Goal: Task Accomplishment & Management: Manage account settings

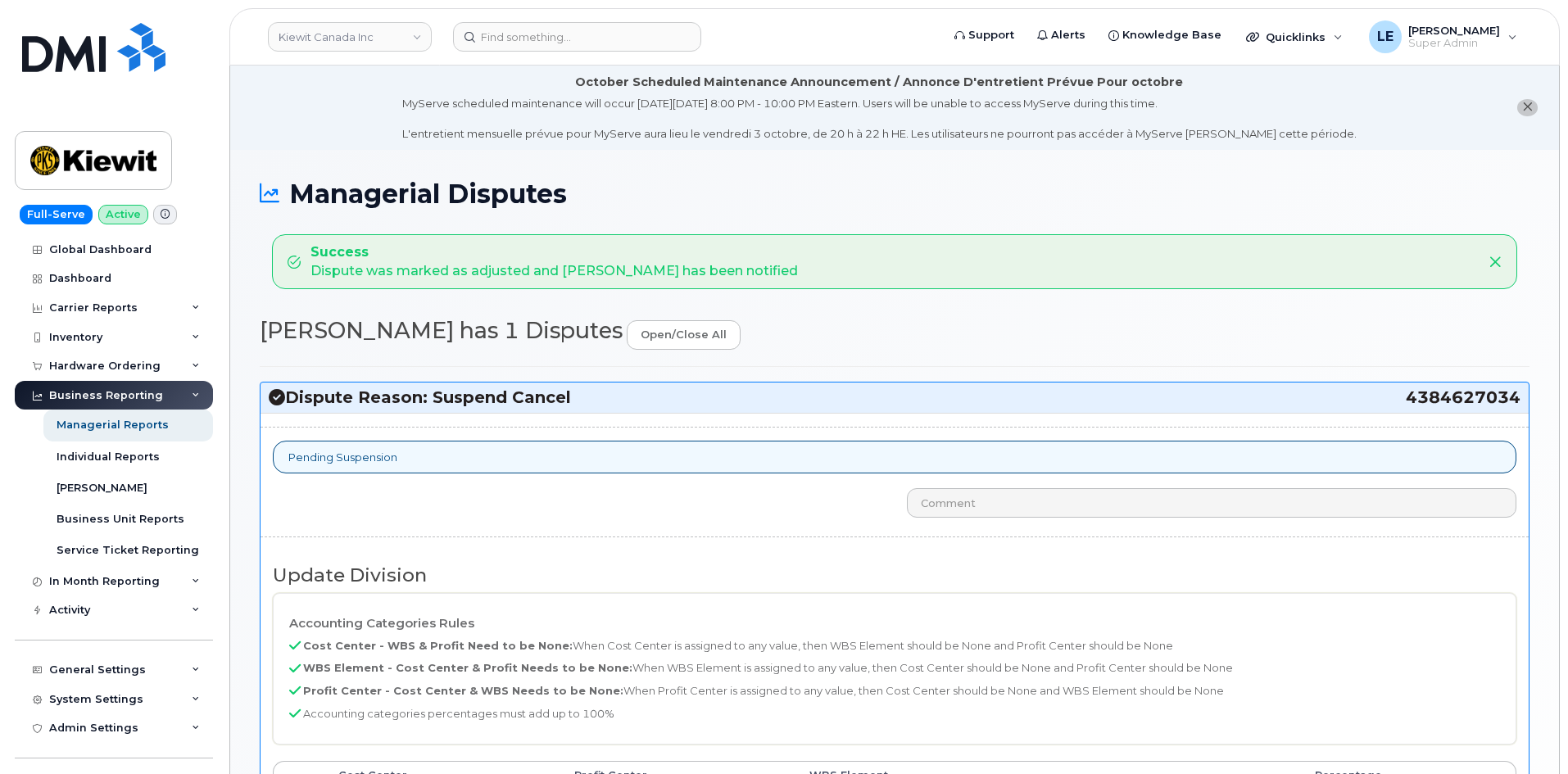
select select "14059"
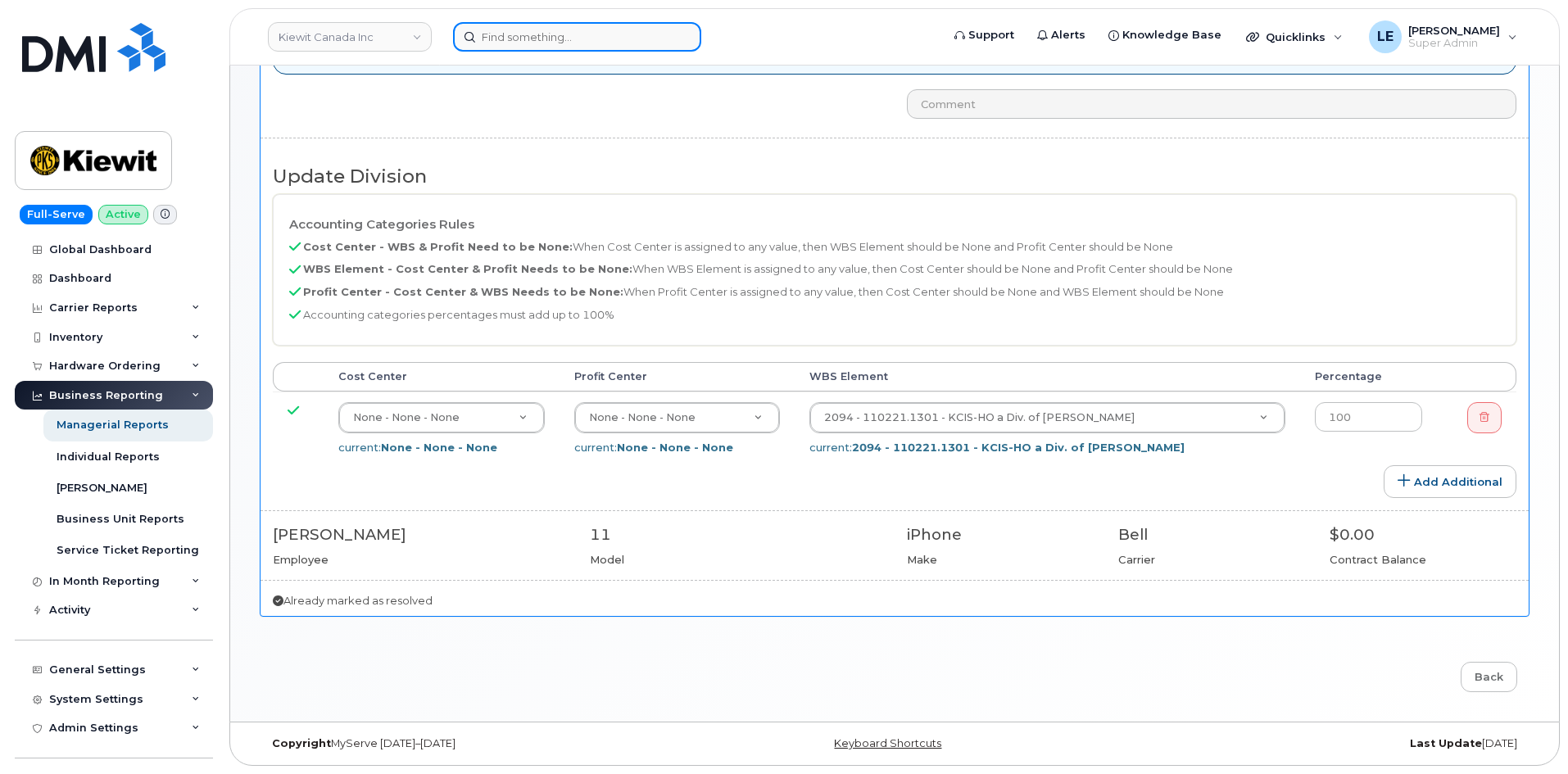
click at [507, 45] on input at bounding box center [577, 36] width 248 height 29
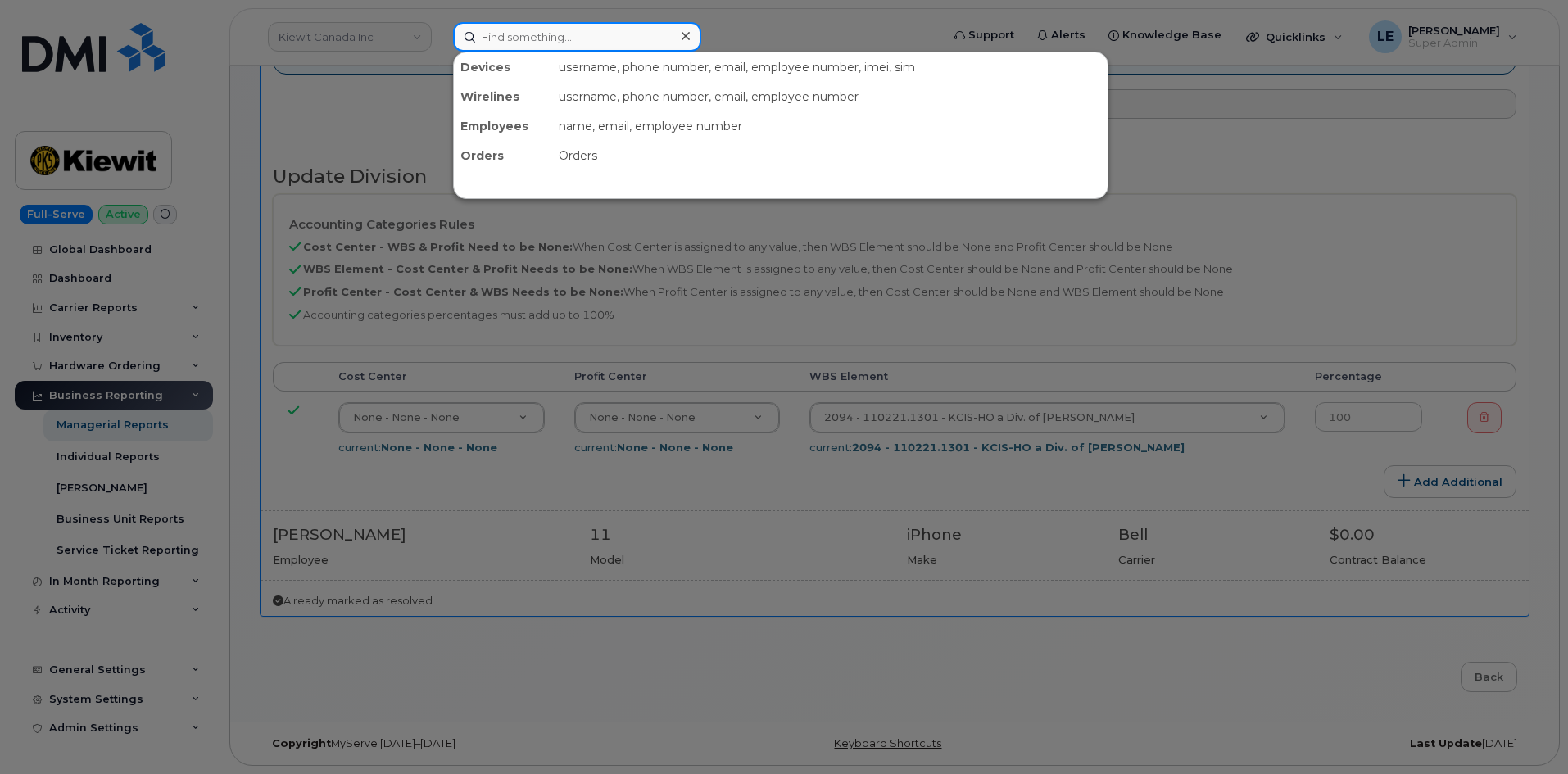
paste input "[PERSON_NAME]"
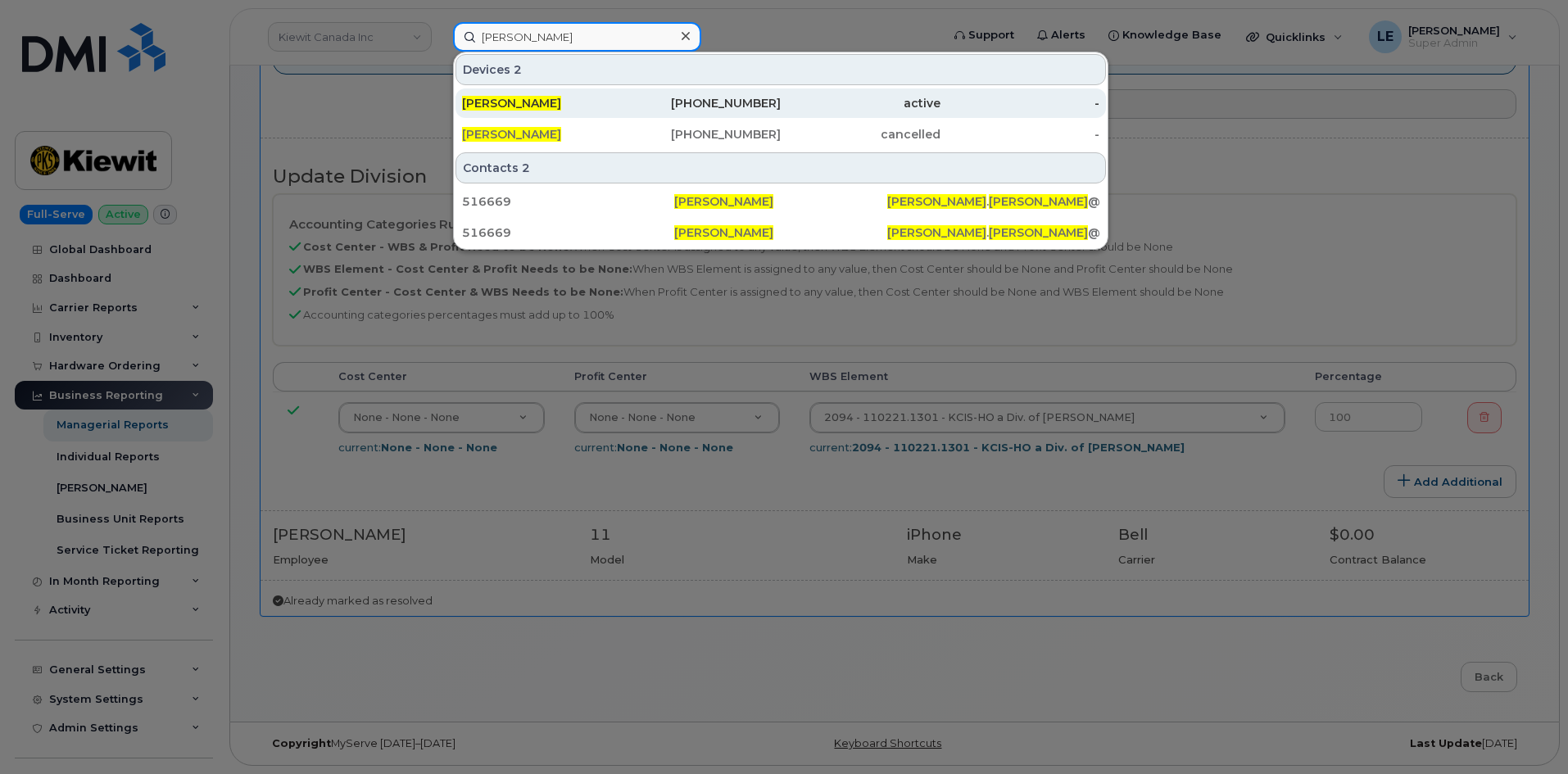
type input "[PERSON_NAME]"
click at [537, 110] on span "[PERSON_NAME]" at bounding box center [511, 104] width 99 height 15
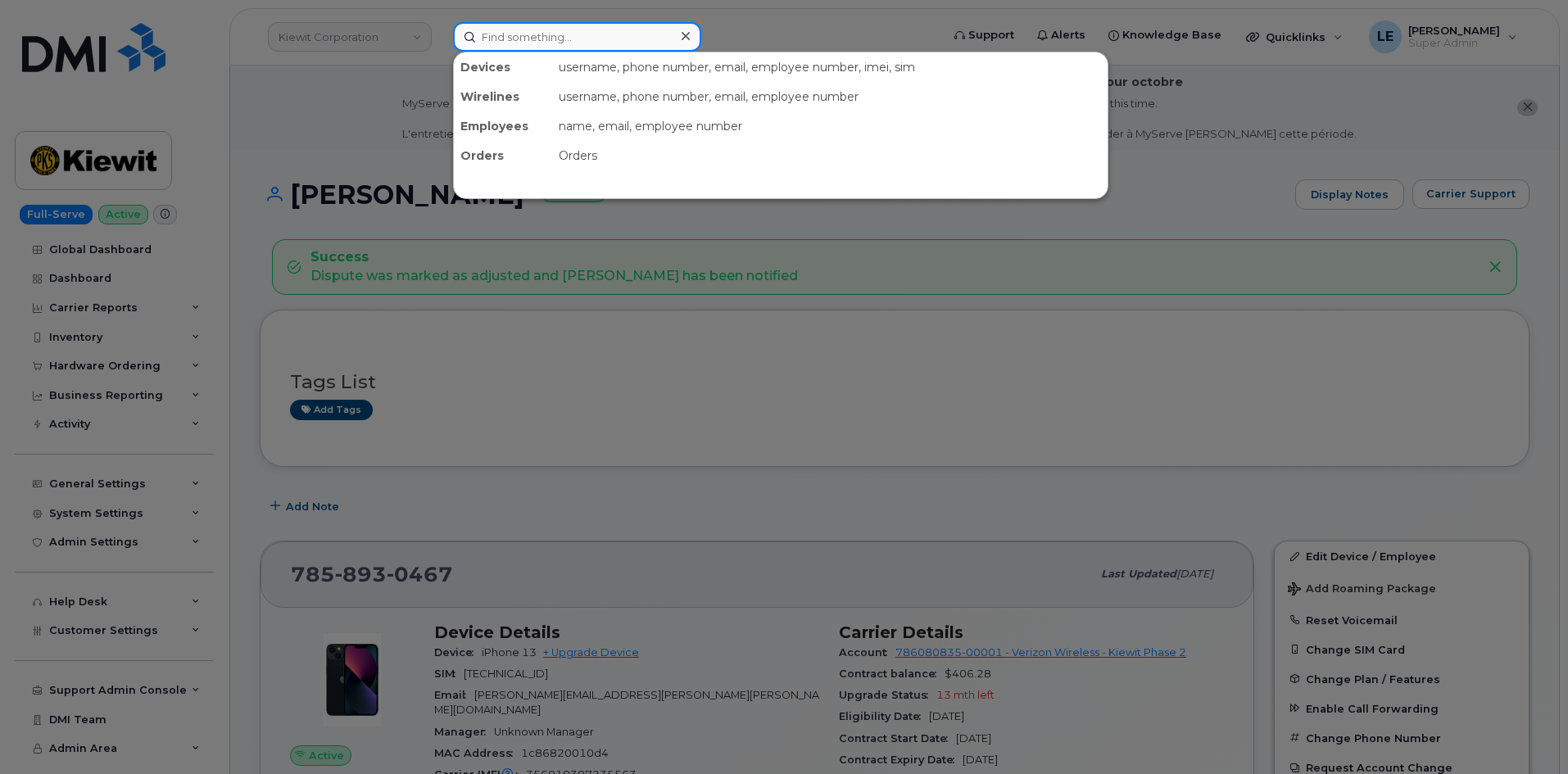
click at [574, 41] on input at bounding box center [577, 36] width 248 height 29
paste input "2895563183"
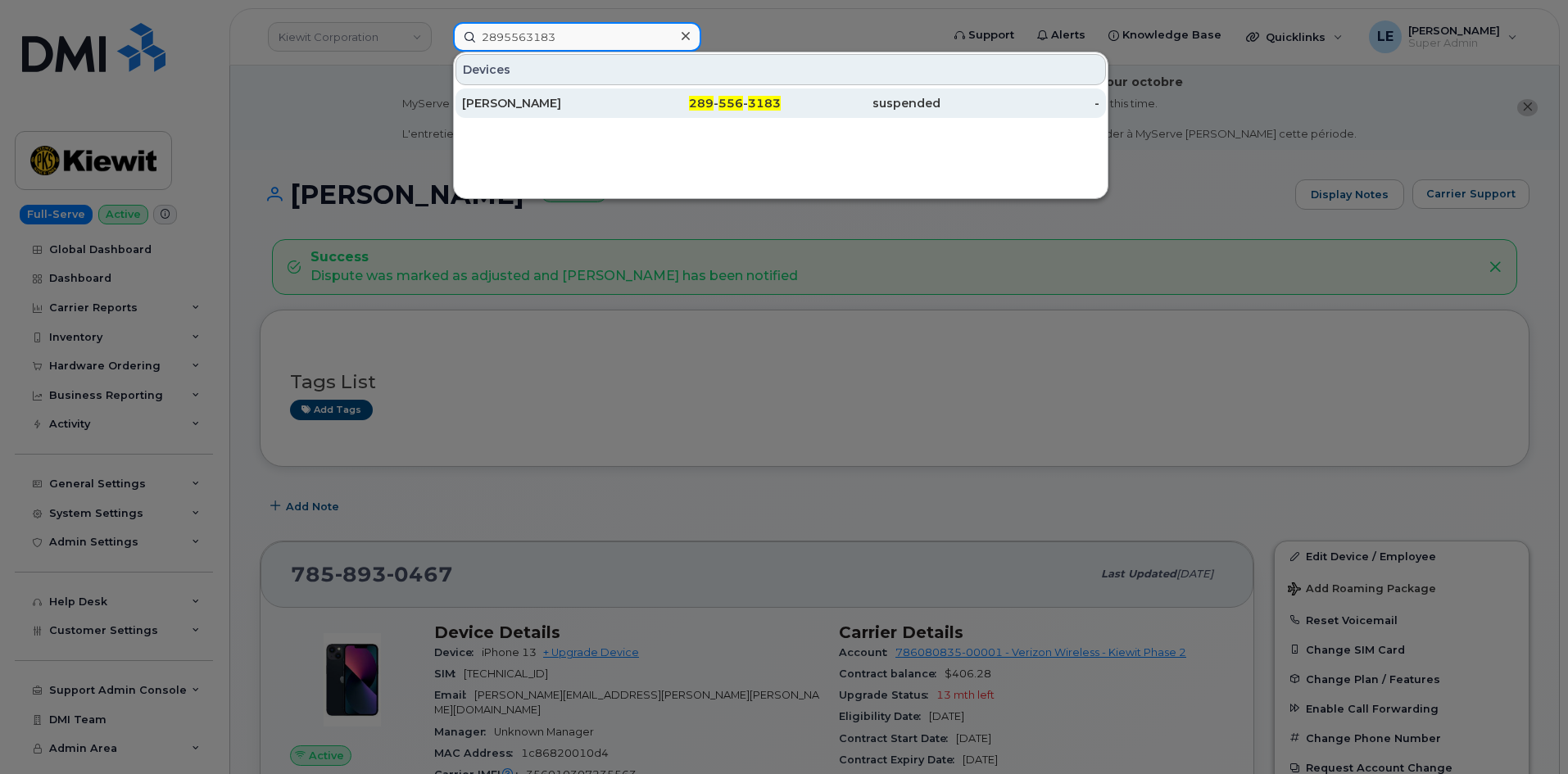
type input "2895563183"
click at [537, 95] on div "[PERSON_NAME]" at bounding box center [542, 103] width 160 height 29
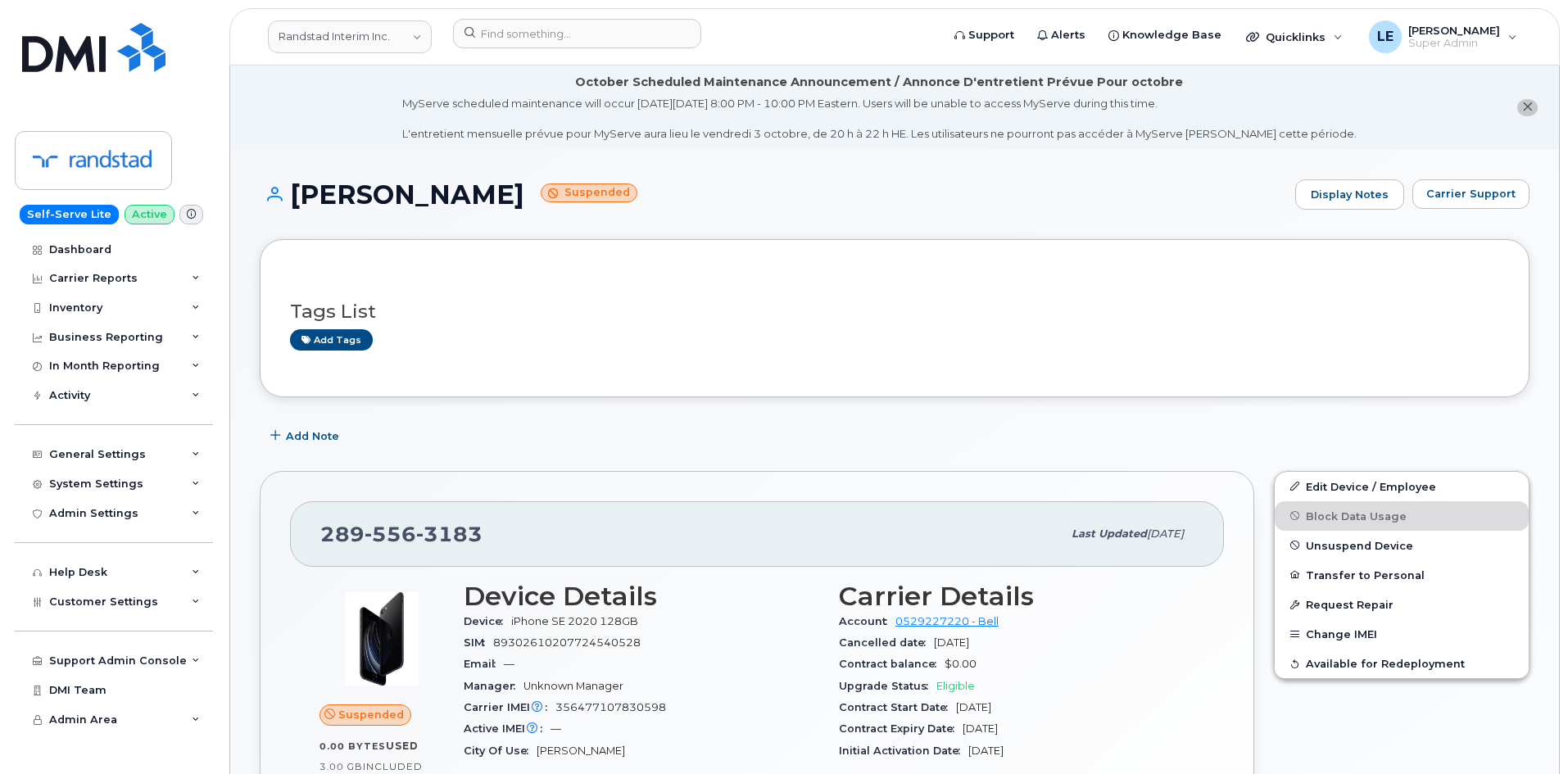
scroll to position [82, 0]
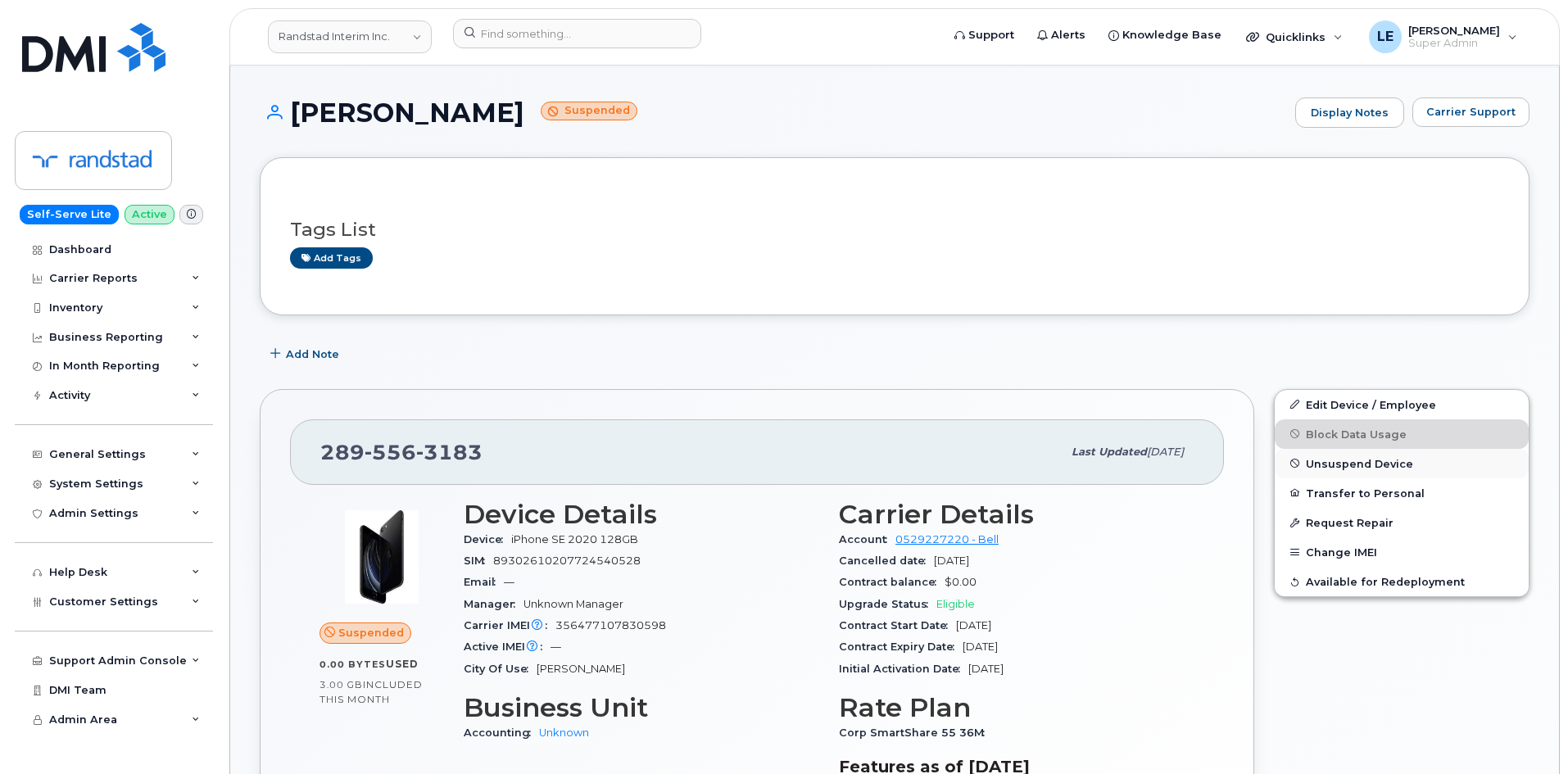
click at [1351, 464] on span "Unsuspend Device" at bounding box center [1359, 463] width 107 height 12
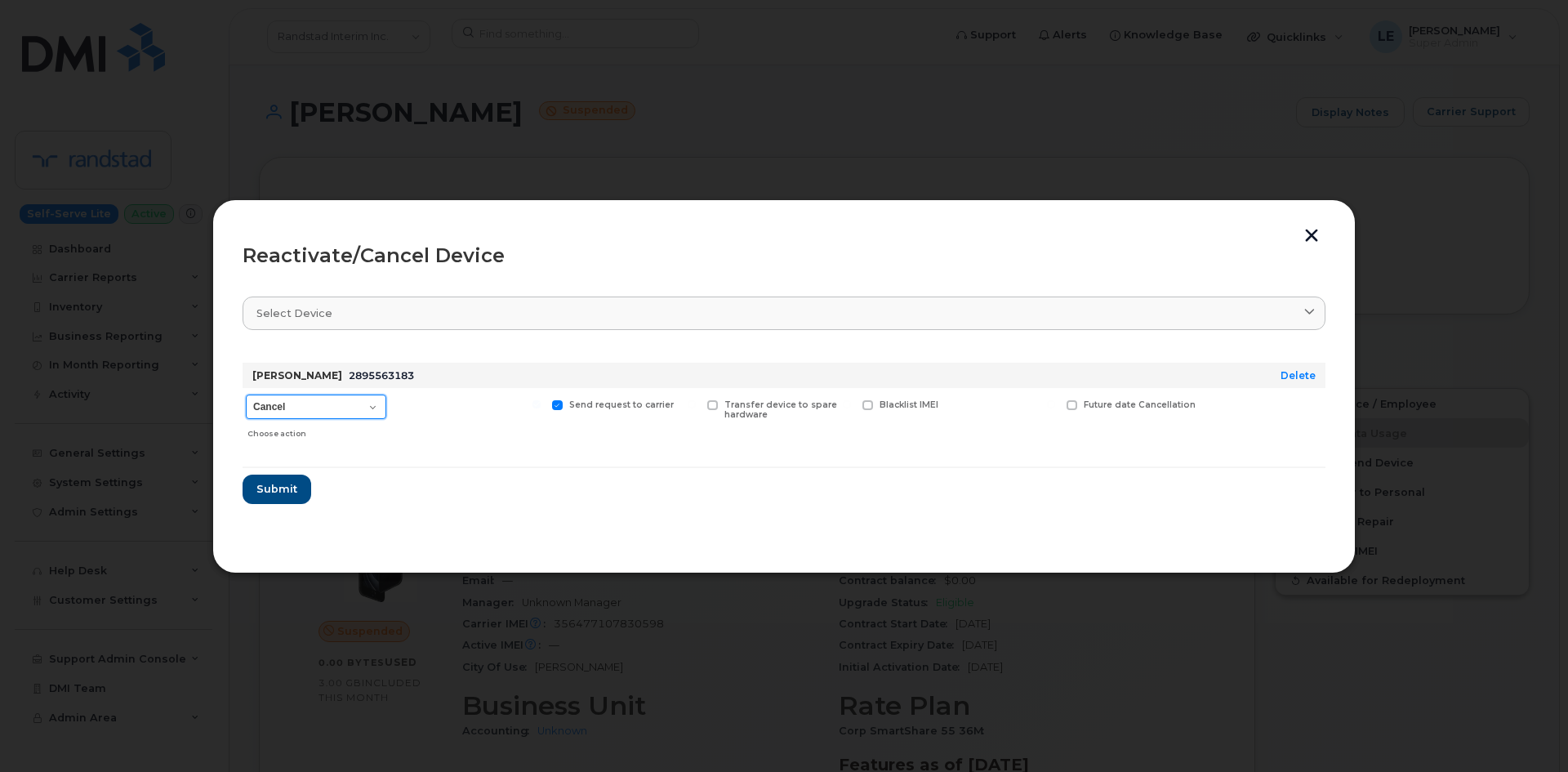
click at [373, 409] on select "Cancel Suspend - Extend Suspension Reactivate" at bounding box center [315, 406] width 140 height 25
select select "[object Object]"
click at [245, 394] on select "Cancel Suspend - Extend Suspension Reactivate" at bounding box center [315, 406] width 140 height 25
click at [280, 488] on span "Submit" at bounding box center [276, 489] width 41 height 15
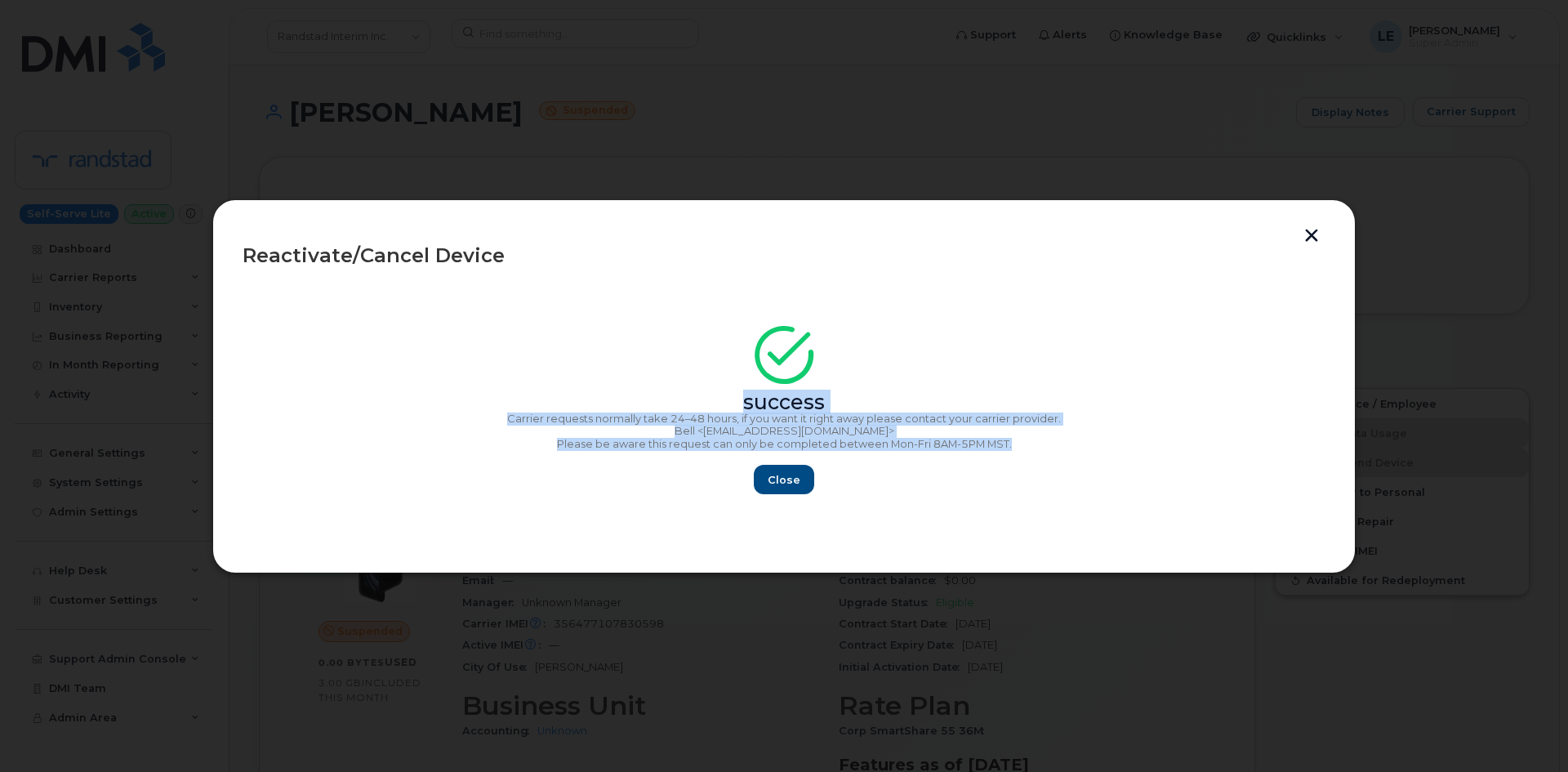
drag, startPoint x: 1026, startPoint y: 447, endPoint x: 460, endPoint y: 405, distance: 567.6
click at [460, 405] on div "success Carrier requests normally take 24–48 hours, if you want it right away p…" at bounding box center [784, 415] width 1083 height 159
copy div "success Carrier requests normally take 24–48 hours, if you want it right away p…"
click at [794, 479] on span "Close" at bounding box center [784, 479] width 32 height 15
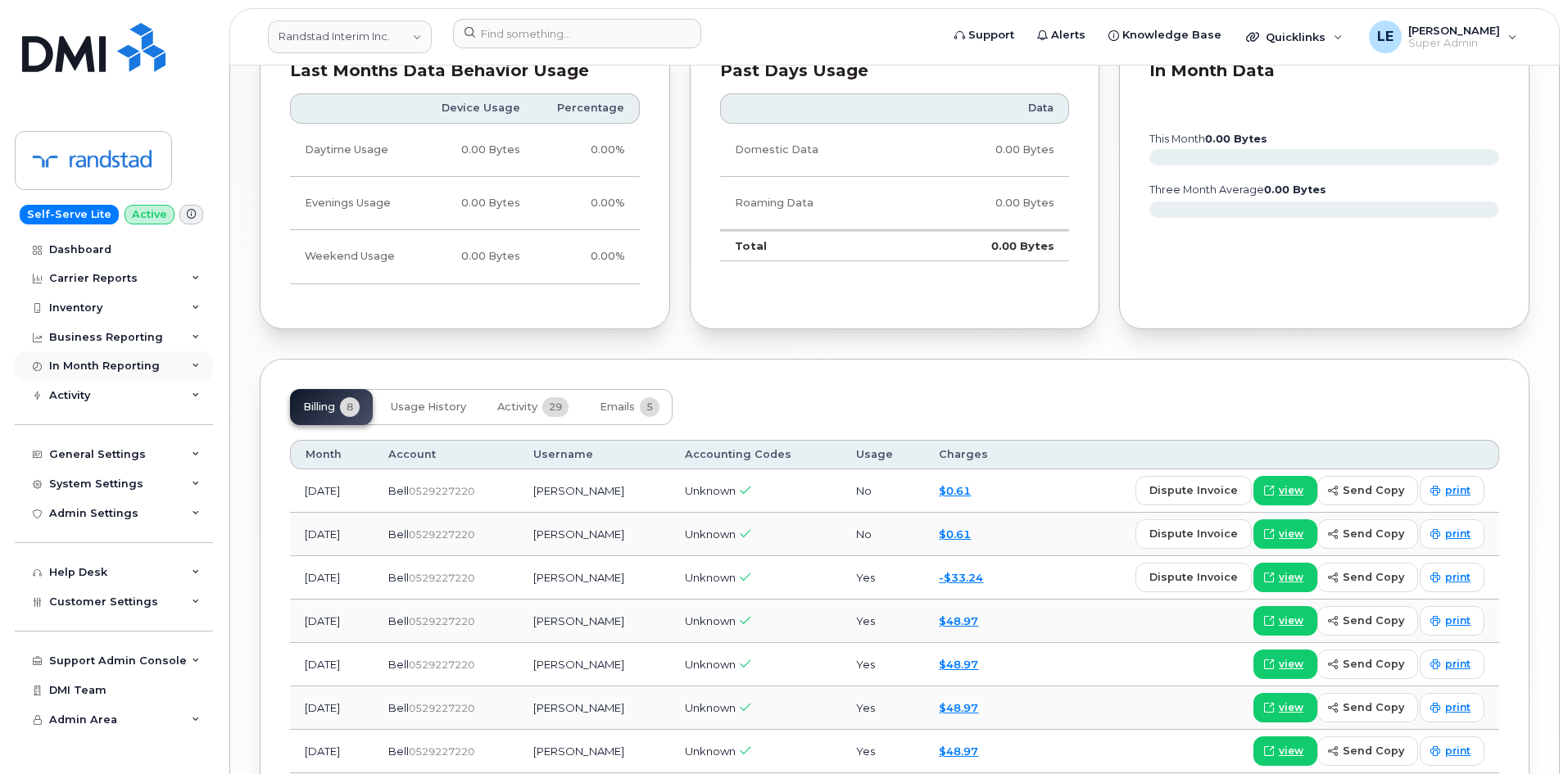
scroll to position [982, 0]
